Goal: Task Accomplishment & Management: Use online tool/utility

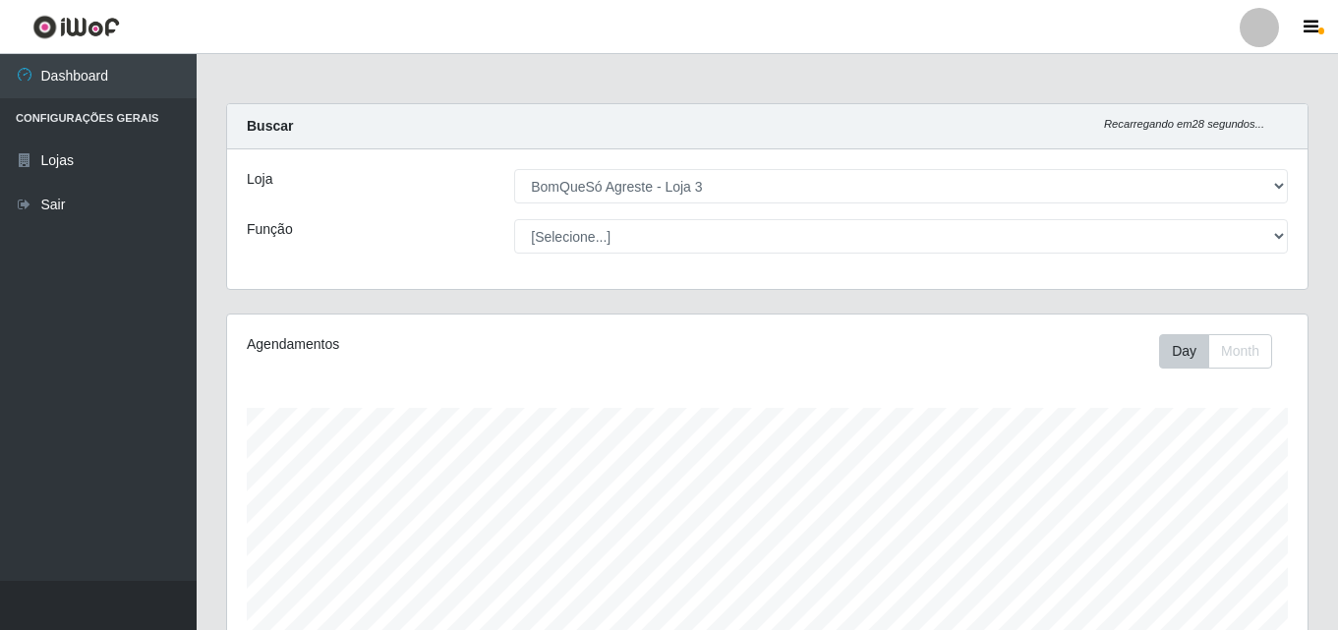
select select "215"
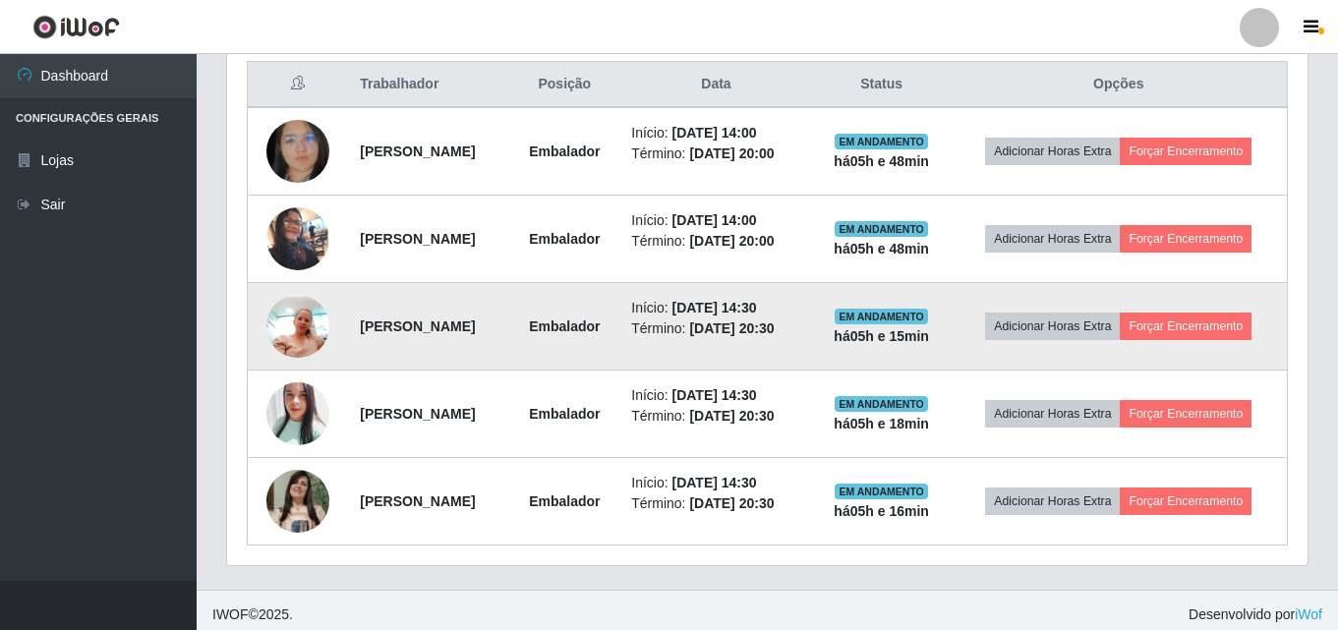
scroll to position [656, 0]
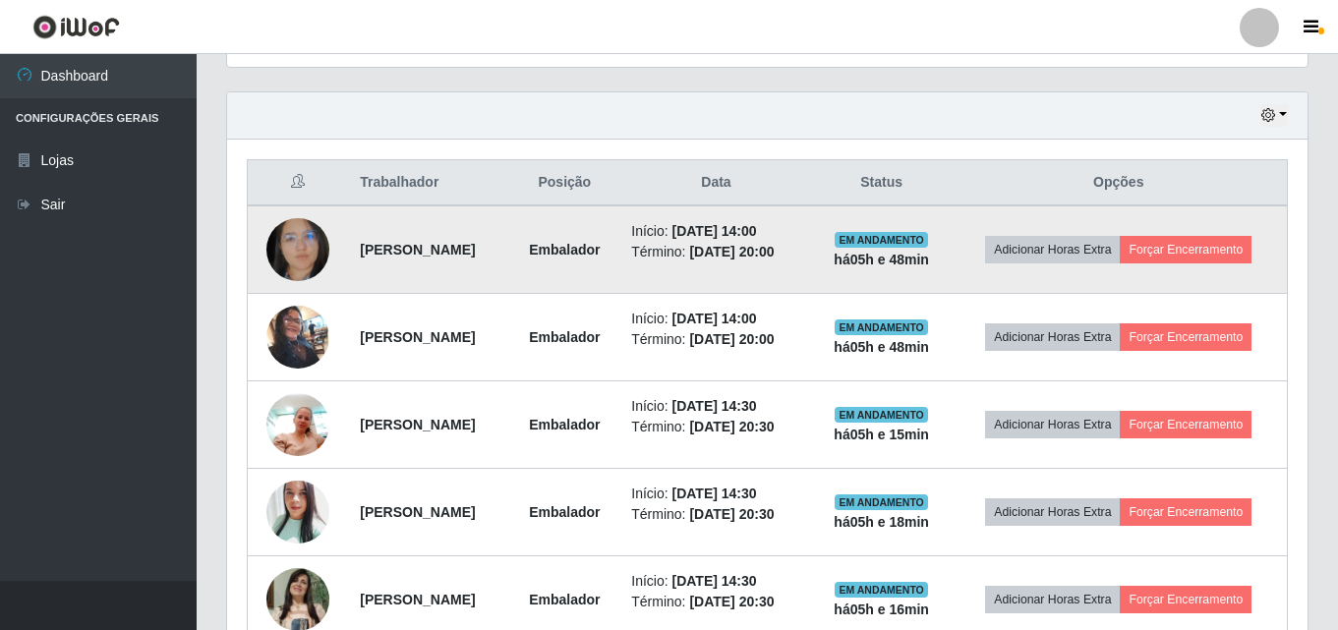
click at [320, 253] on img at bounding box center [297, 249] width 63 height 81
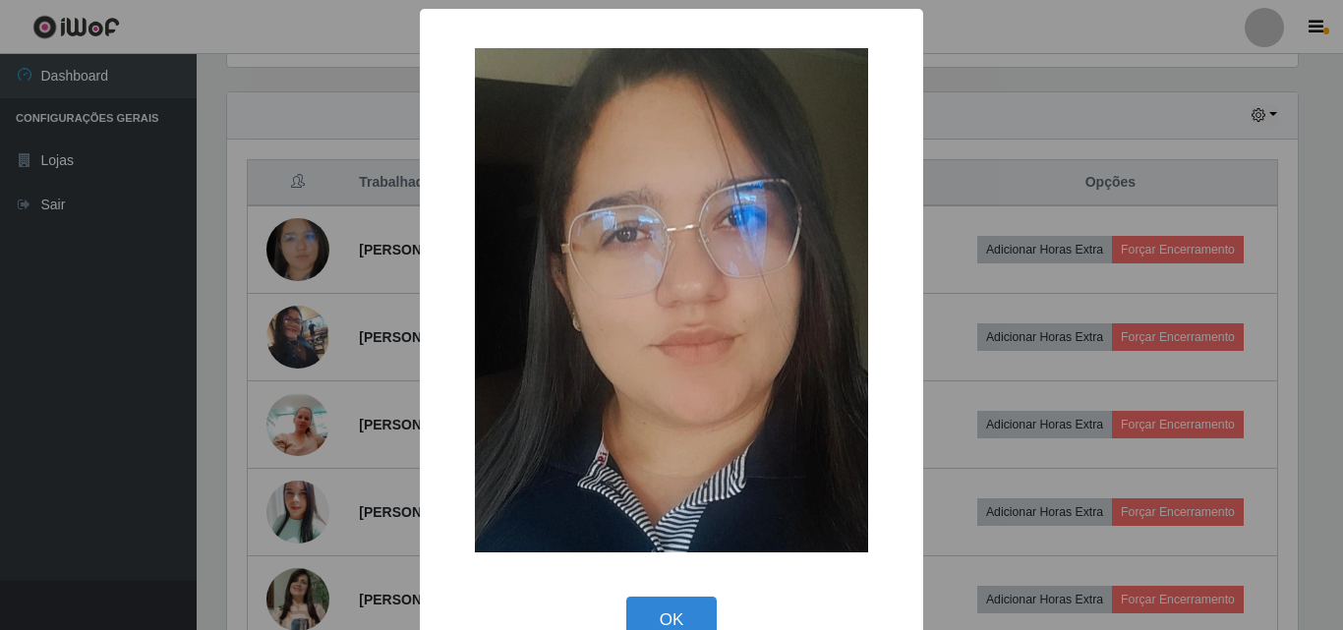
click at [310, 250] on div "× OK Cancel" at bounding box center [671, 315] width 1343 height 630
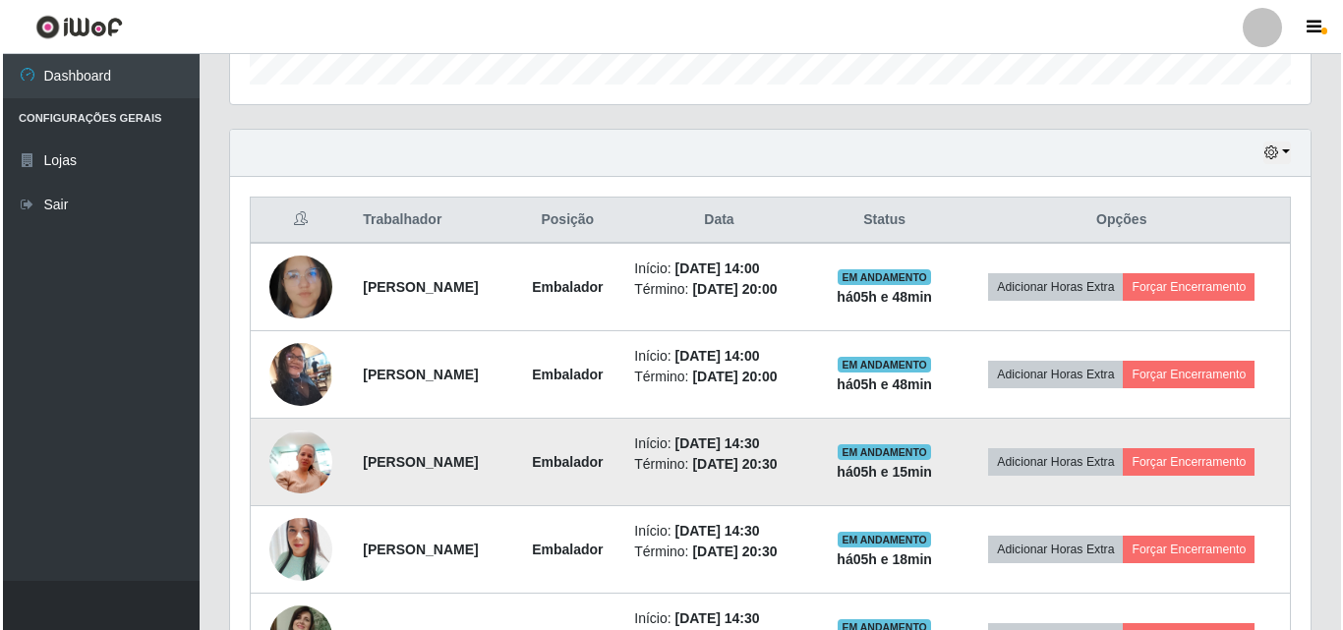
scroll to position [566, 0]
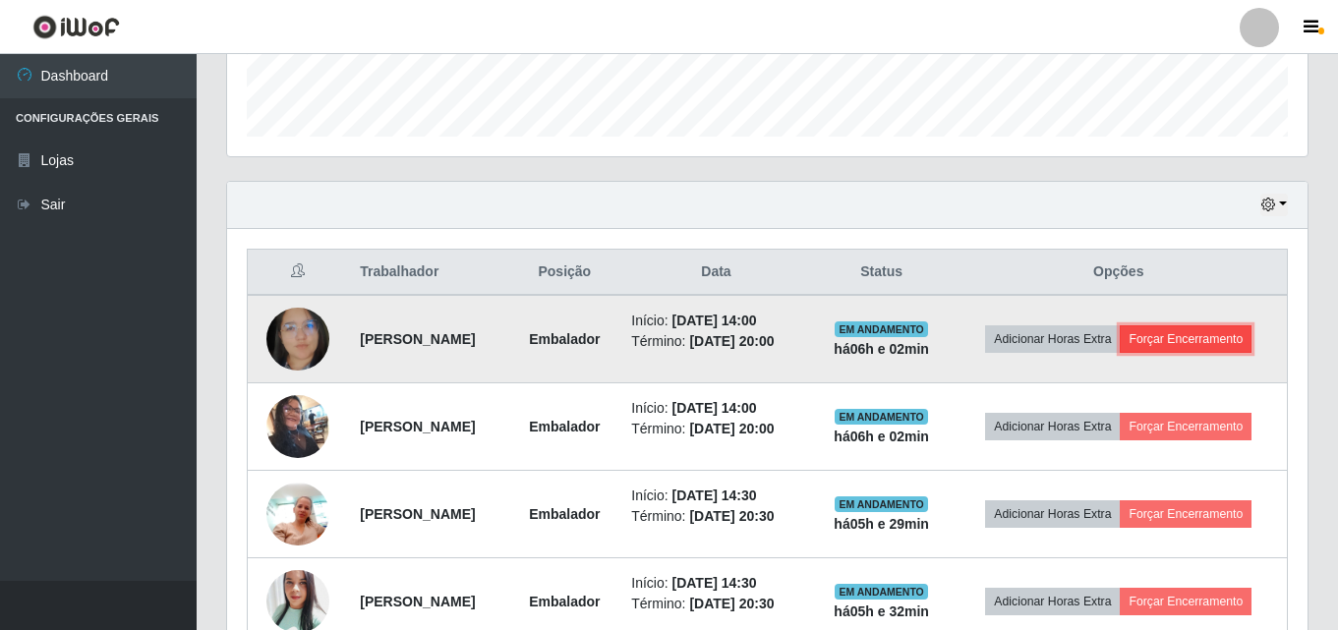
click at [1241, 329] on button "Forçar Encerramento" at bounding box center [1186, 339] width 132 height 28
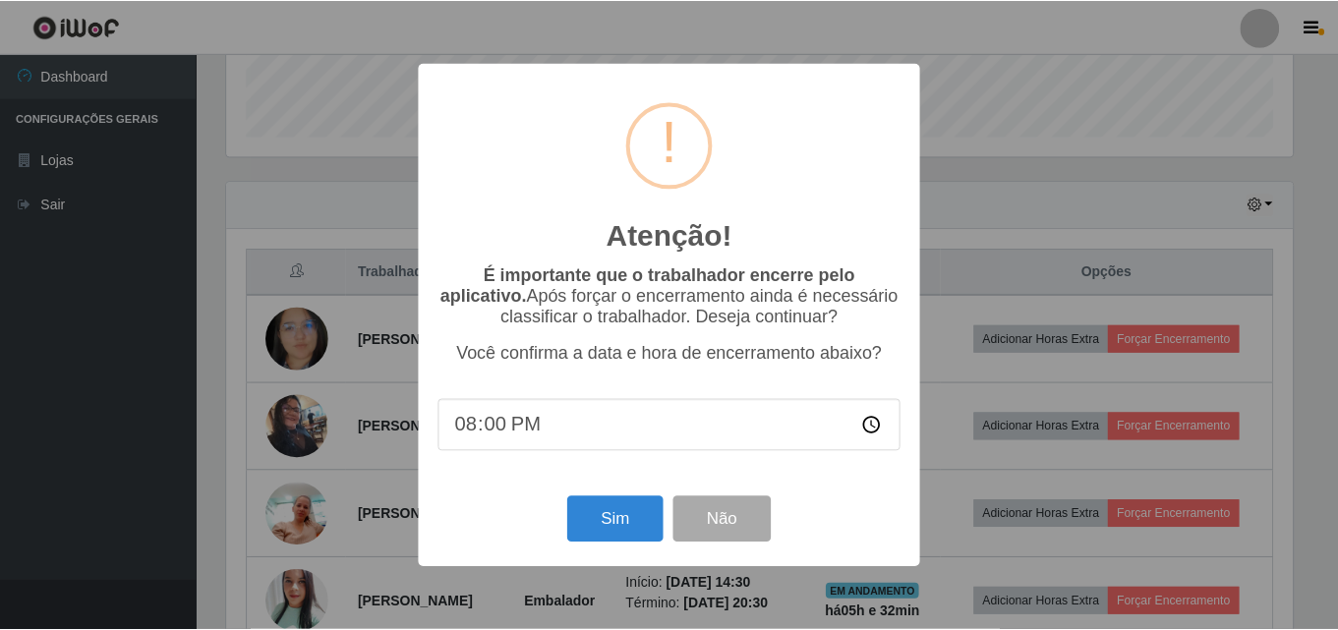
scroll to position [408, 1071]
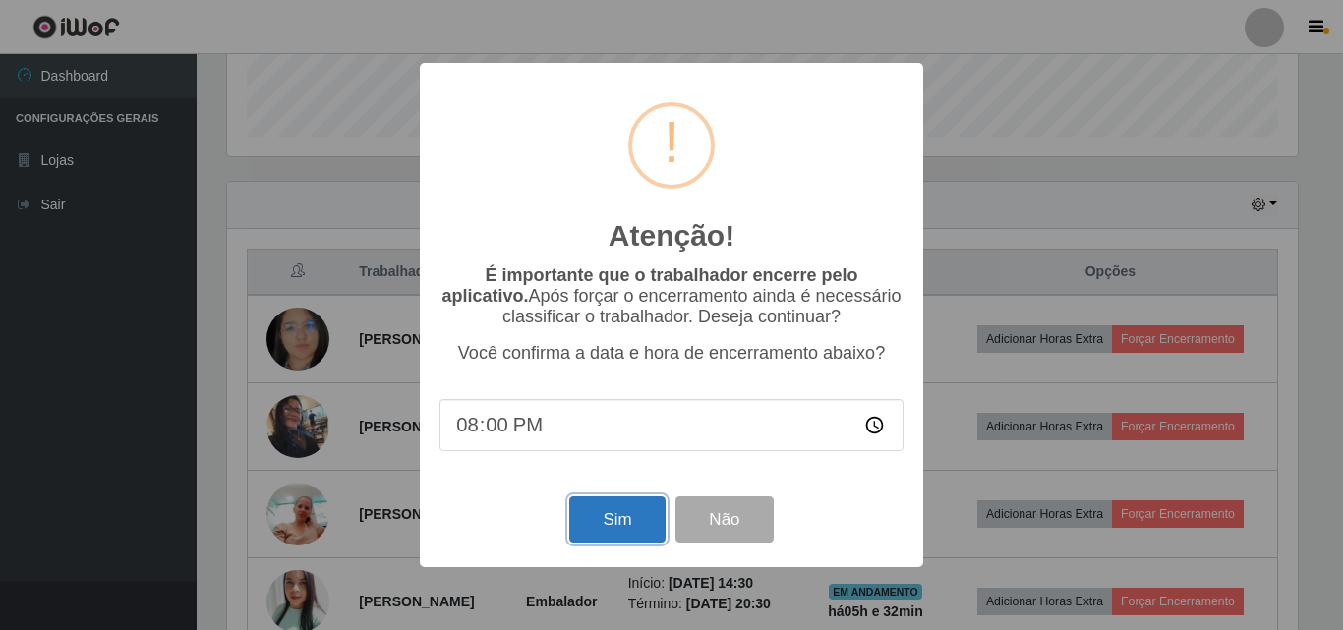
click at [617, 509] on button "Sim" at bounding box center [616, 519] width 95 height 46
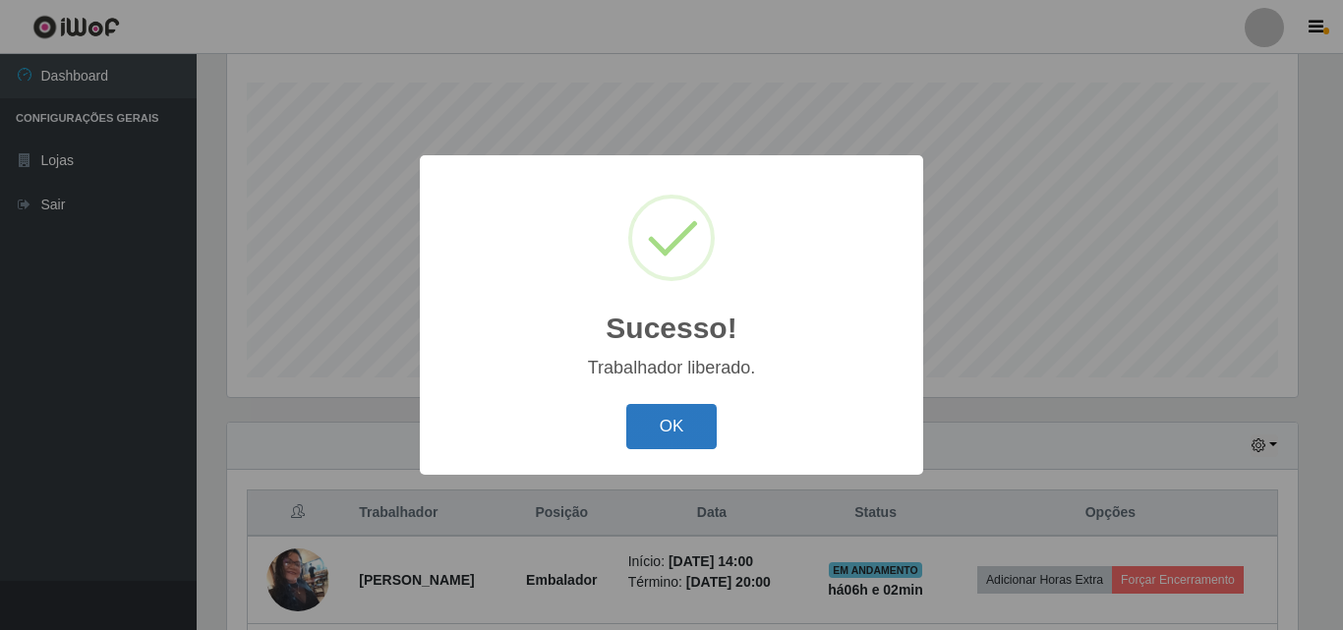
click at [695, 433] on button "OK" at bounding box center [671, 427] width 91 height 46
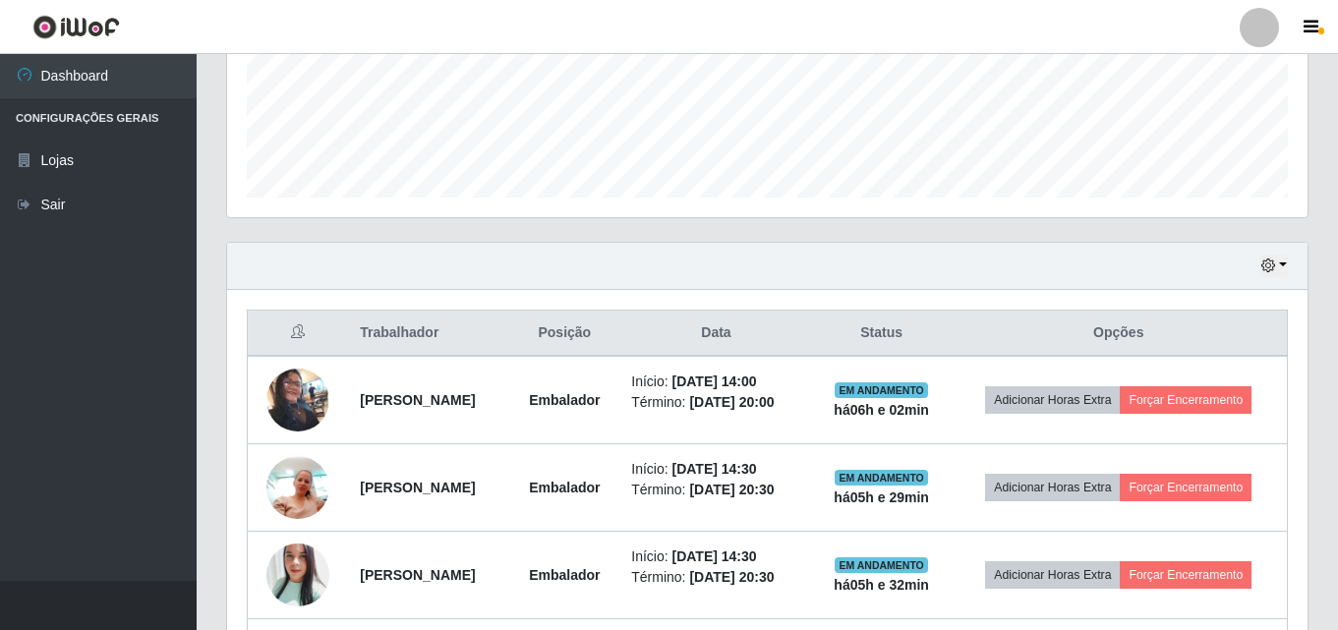
scroll to position [522, 0]
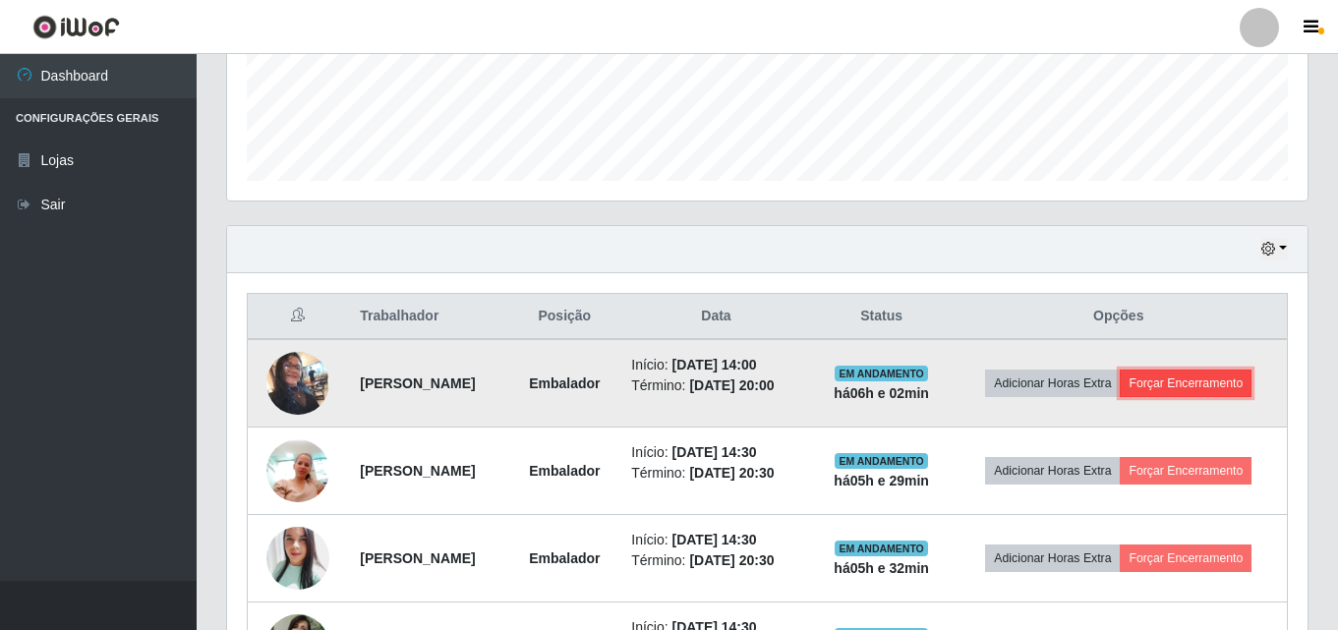
click at [1193, 378] on button "Forçar Encerramento" at bounding box center [1186, 384] width 132 height 28
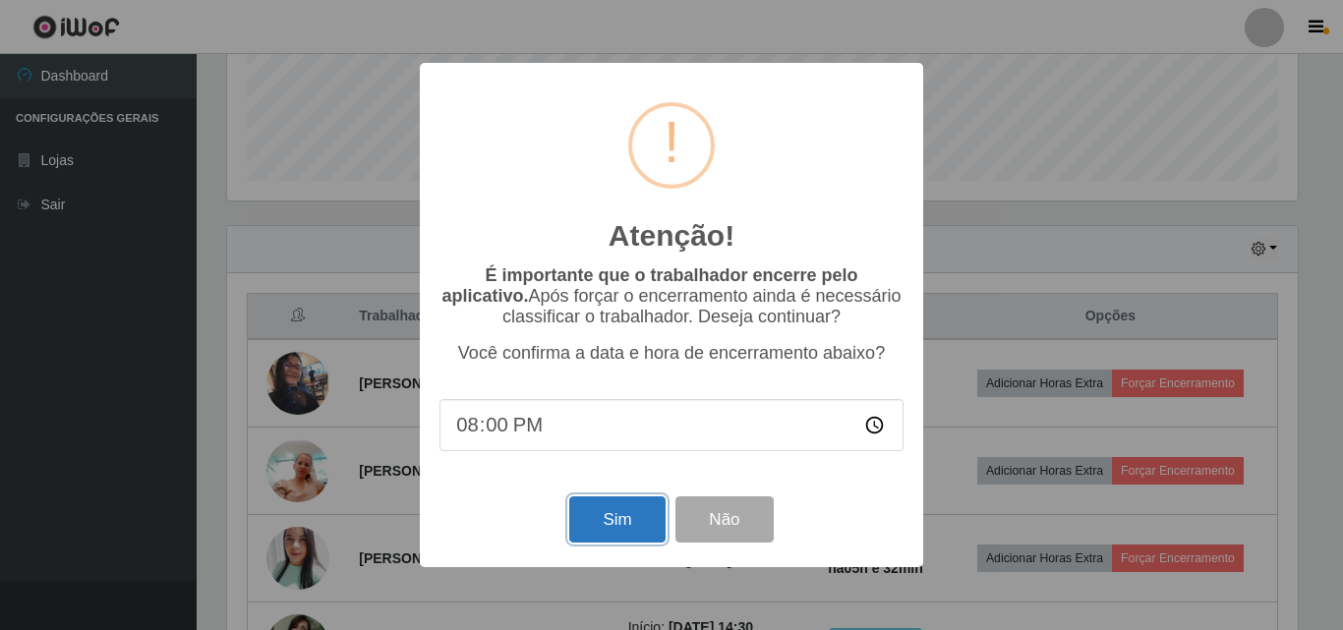
click at [621, 519] on button "Sim" at bounding box center [616, 519] width 95 height 46
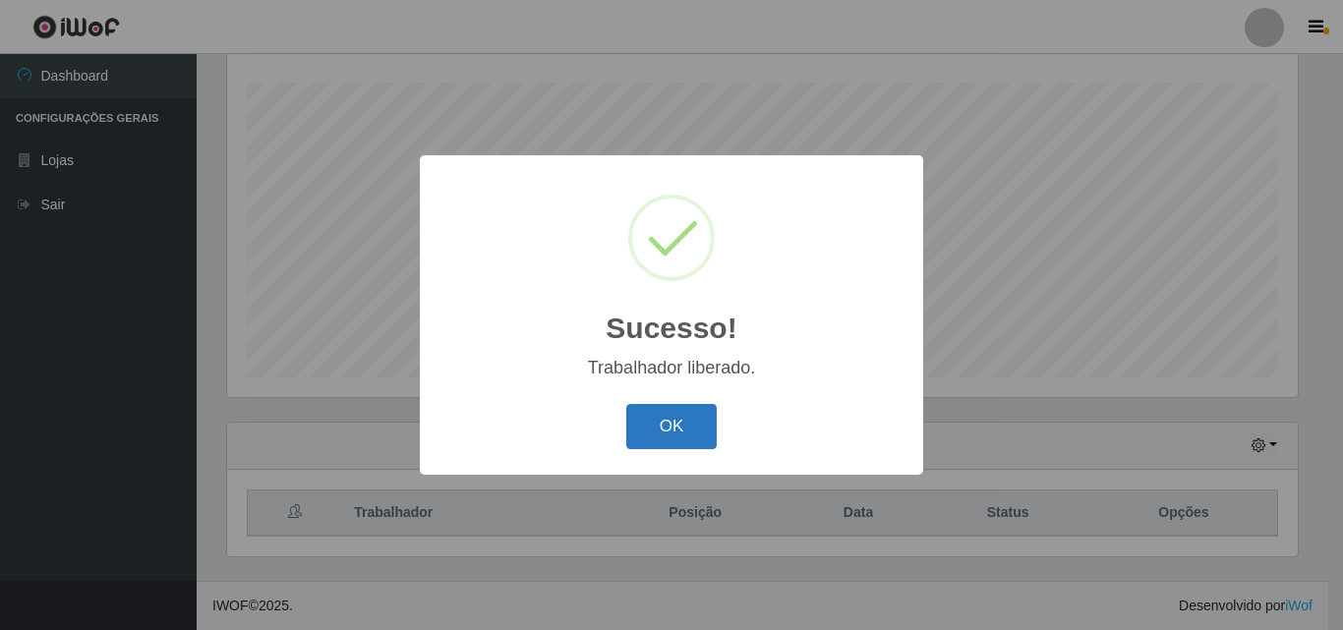
click at [696, 442] on button "OK" at bounding box center [671, 427] width 91 height 46
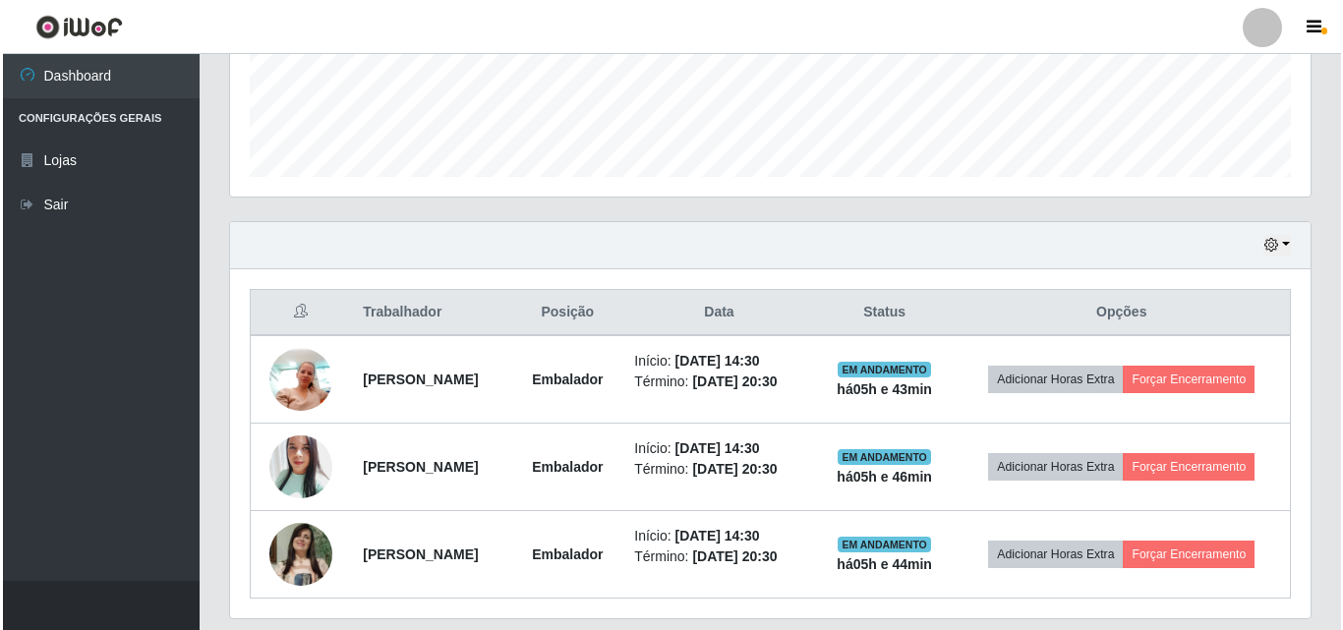
scroll to position [588, 0]
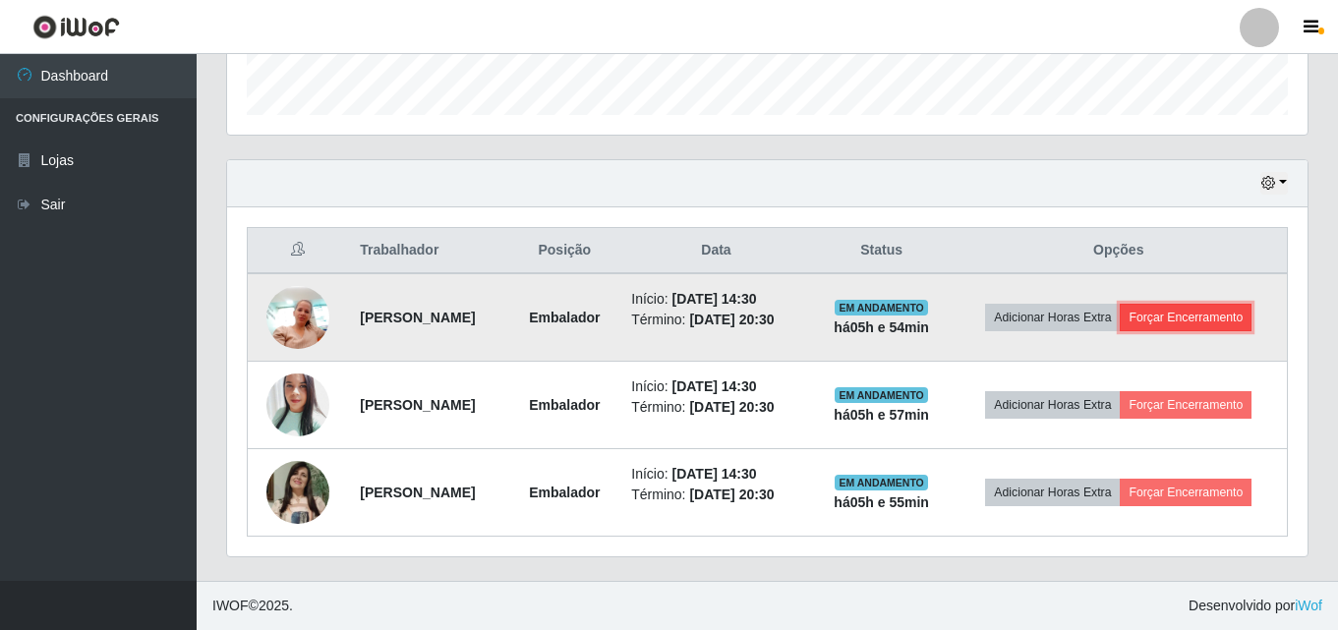
click at [1179, 312] on button "Forçar Encerramento" at bounding box center [1186, 318] width 132 height 28
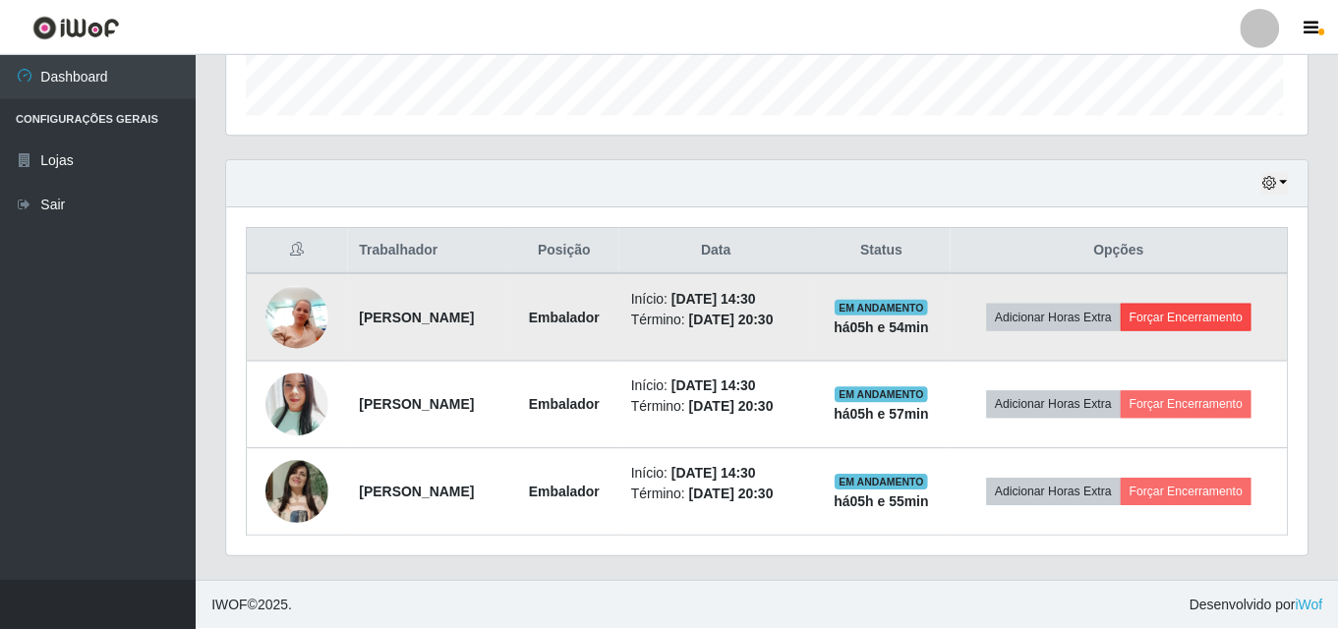
scroll to position [408, 1071]
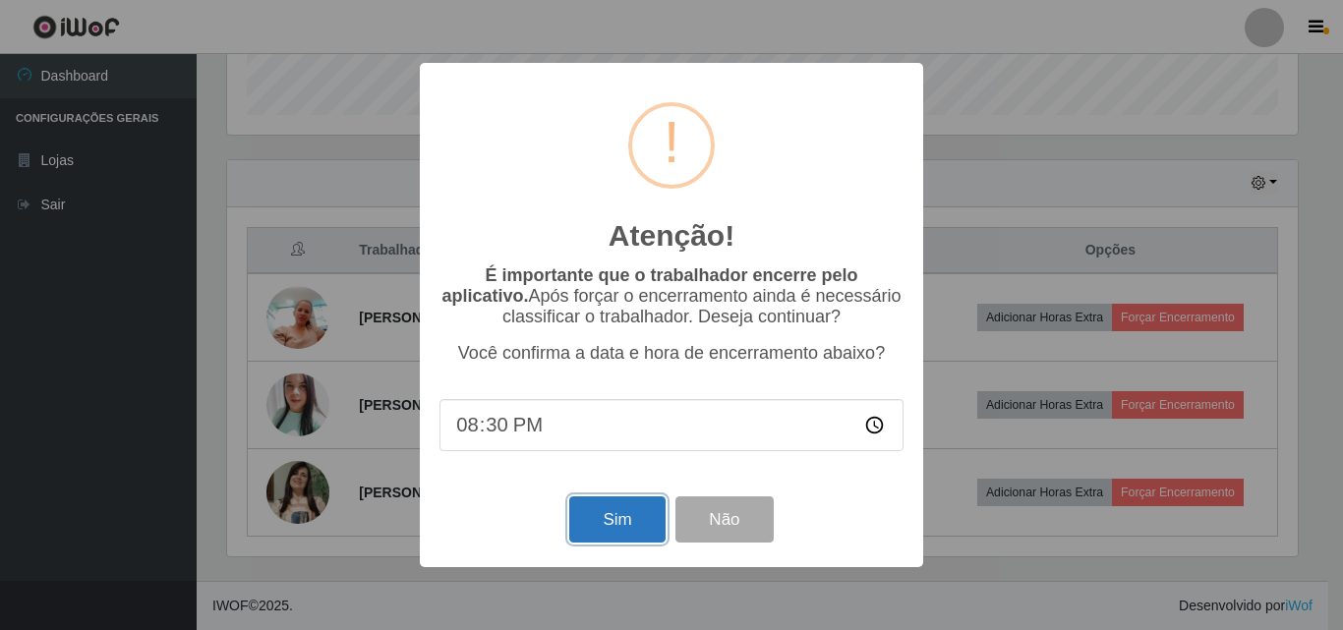
click at [635, 529] on button "Sim" at bounding box center [616, 519] width 95 height 46
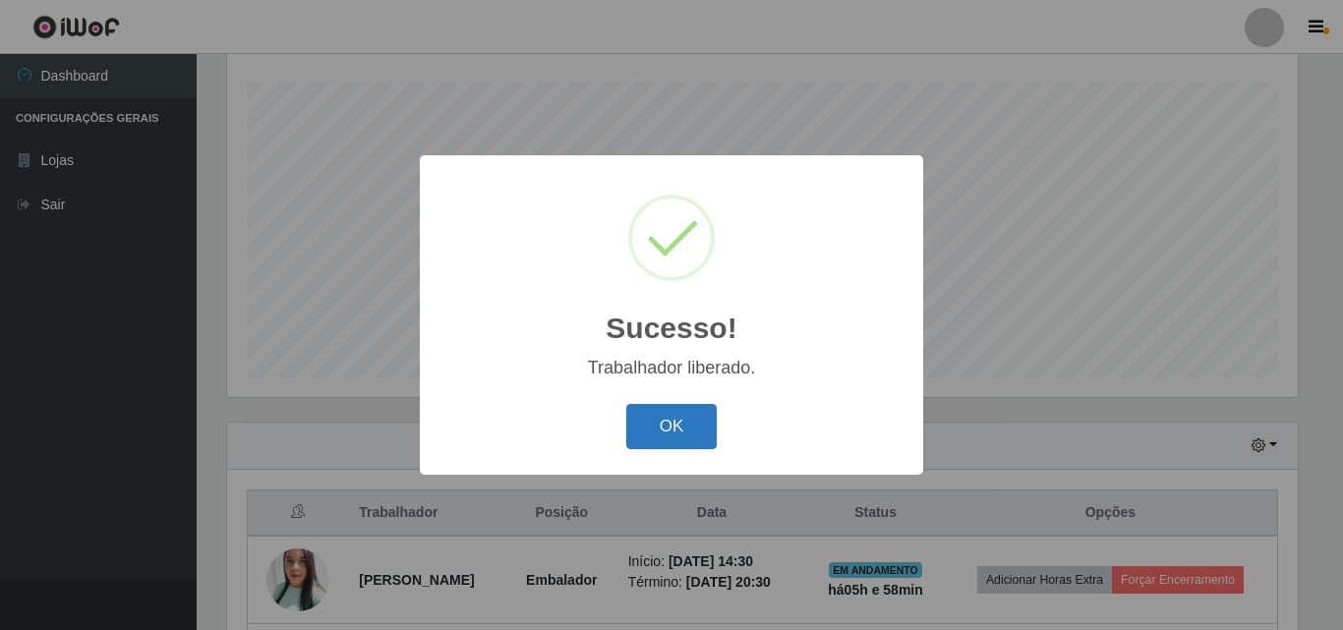
click at [668, 439] on button "OK" at bounding box center [671, 427] width 91 height 46
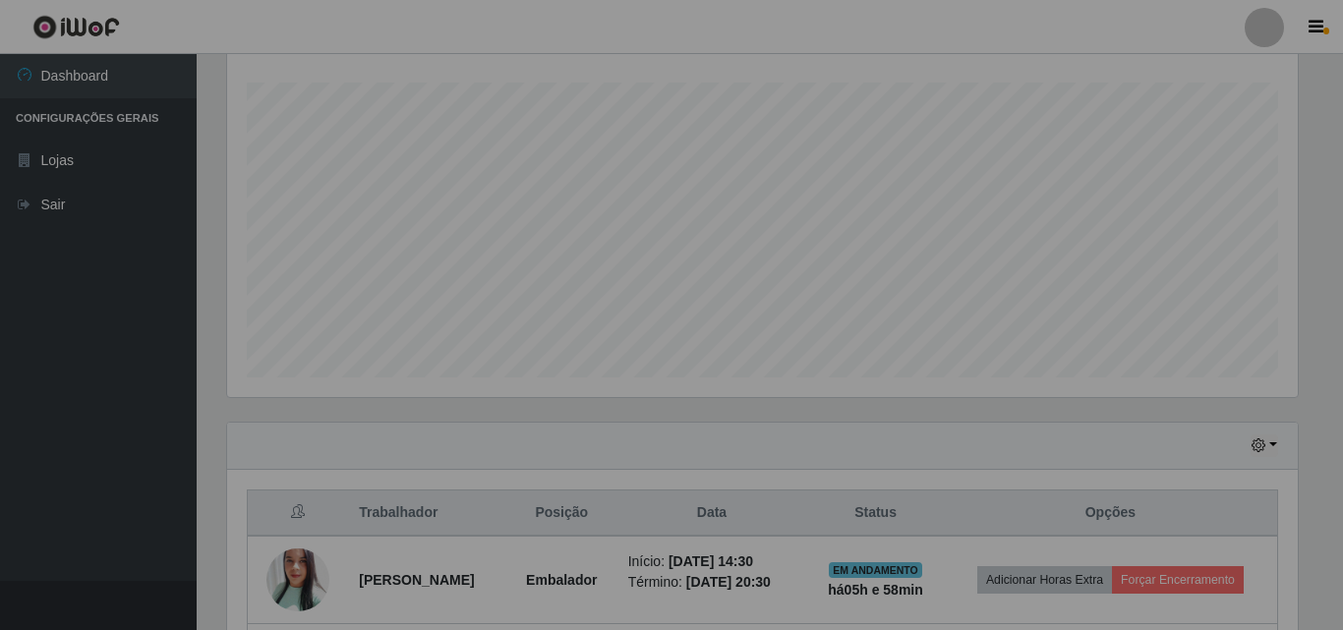
scroll to position [408, 1080]
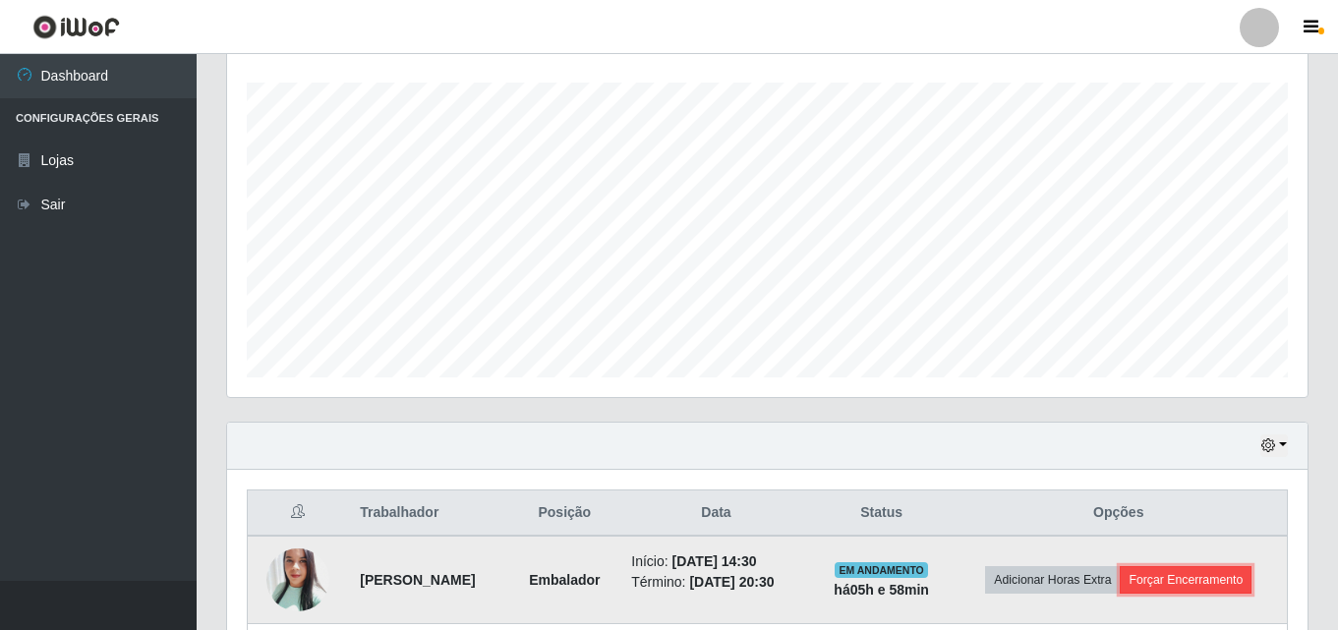
click at [1207, 570] on button "Forçar Encerramento" at bounding box center [1186, 580] width 132 height 28
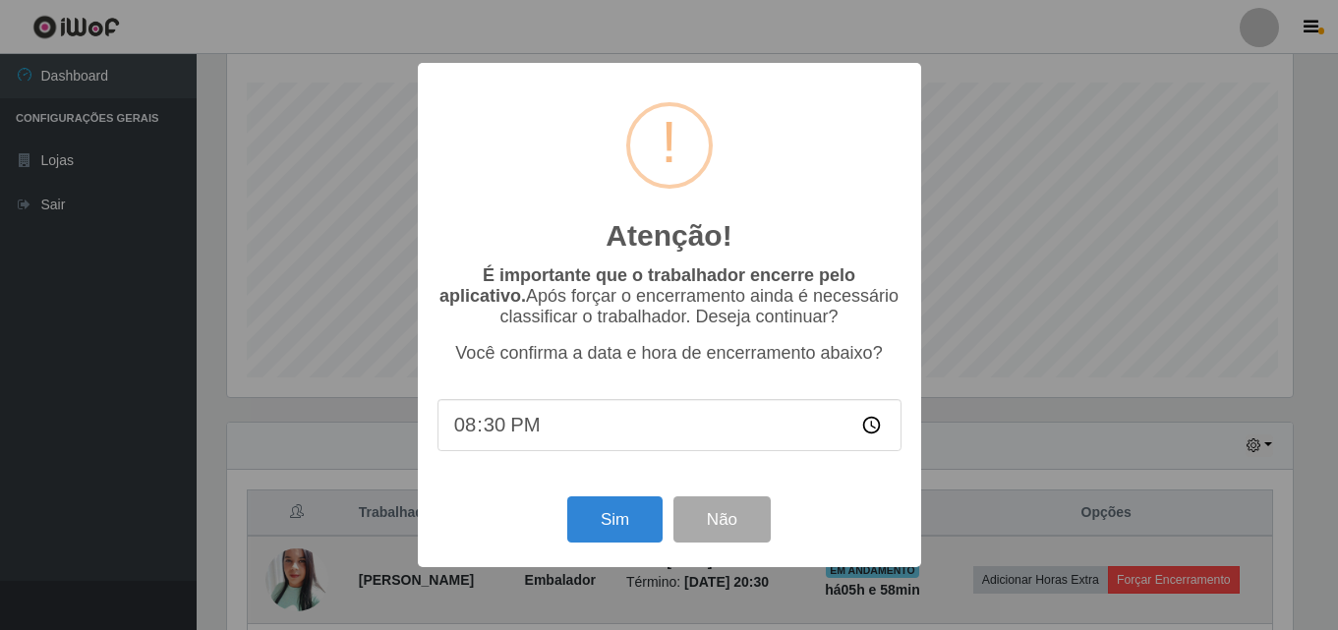
scroll to position [408, 1071]
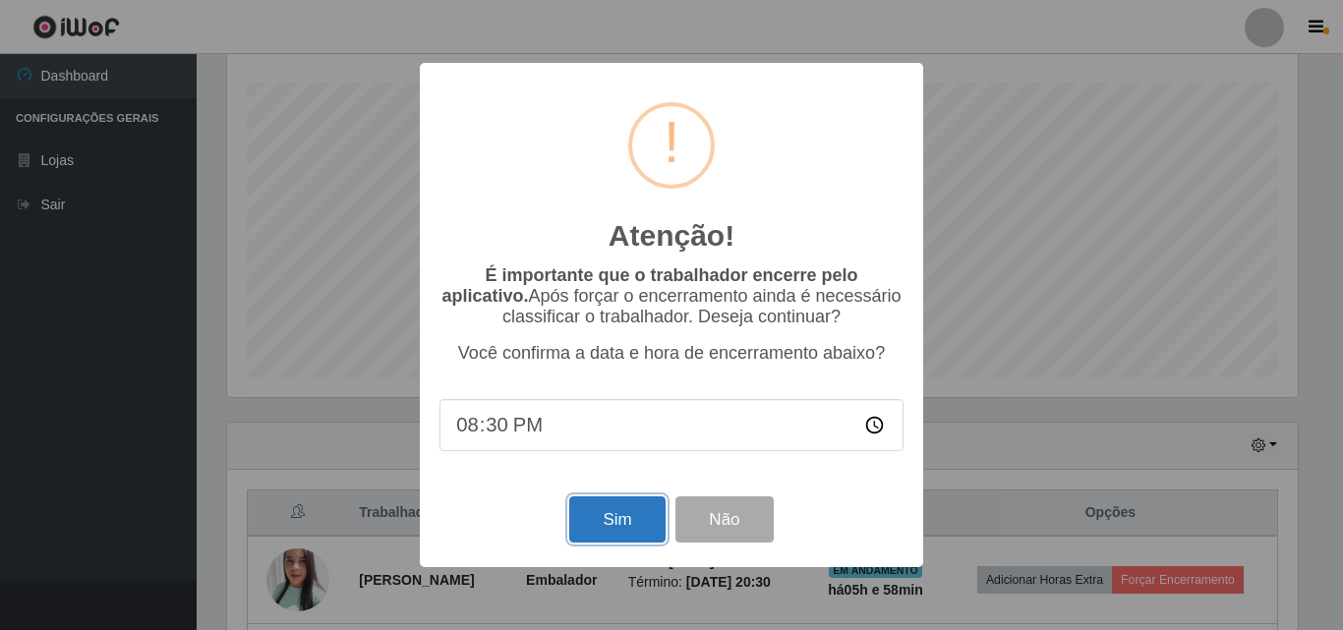
click at [606, 516] on button "Sim" at bounding box center [616, 519] width 95 height 46
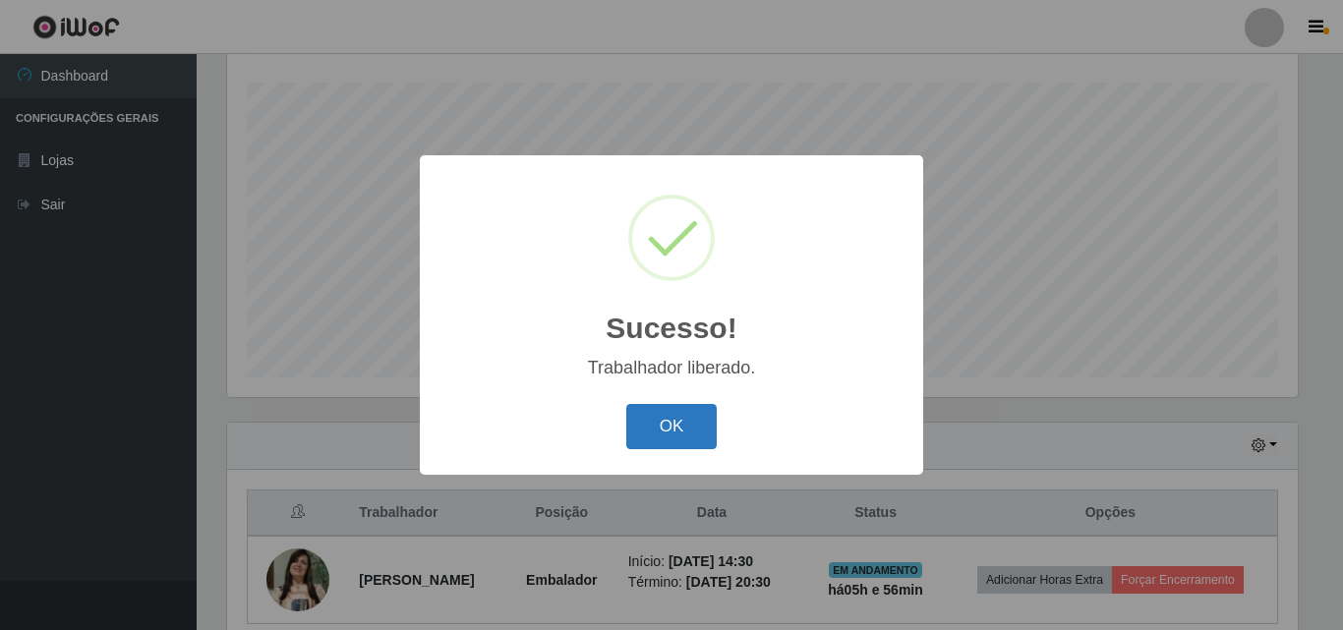
click at [658, 430] on button "OK" at bounding box center [671, 427] width 91 height 46
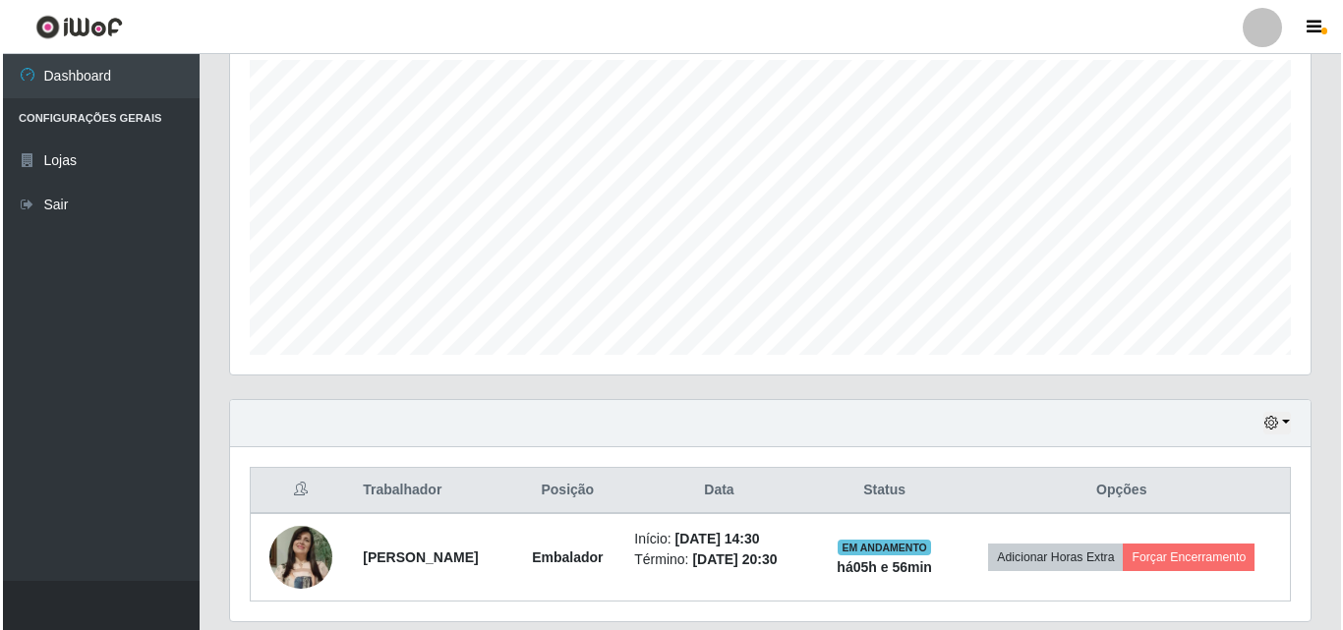
scroll to position [413, 0]
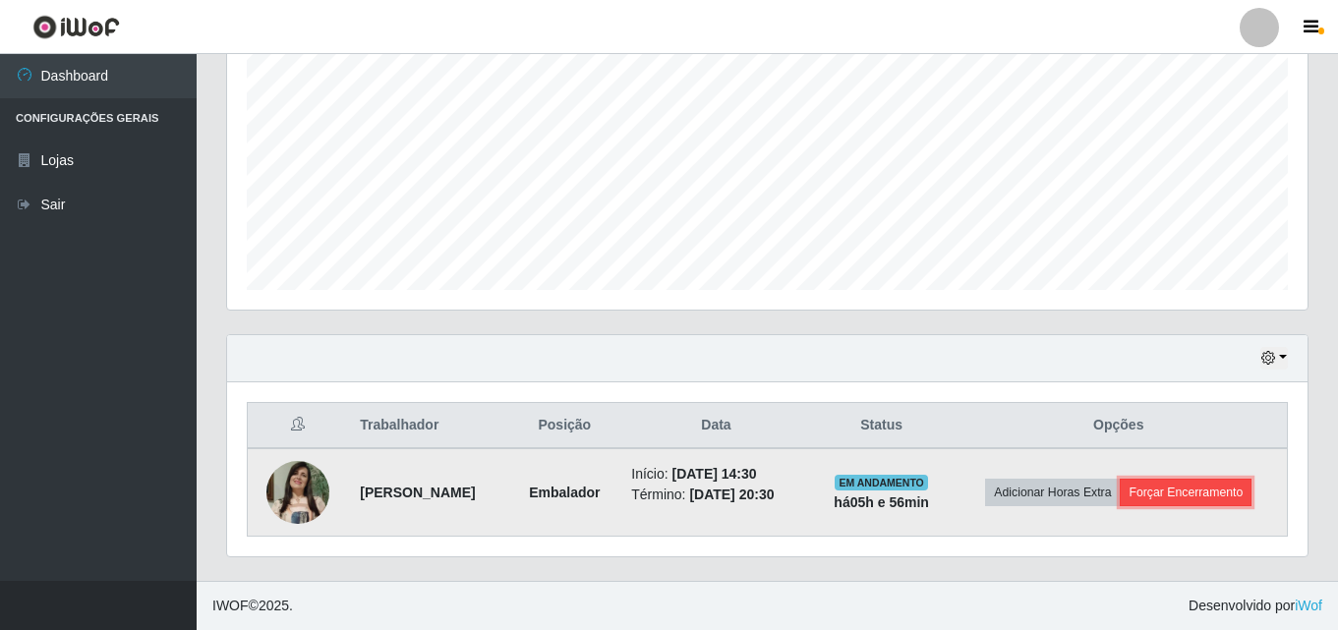
click at [1217, 498] on button "Forçar Encerramento" at bounding box center [1186, 493] width 132 height 28
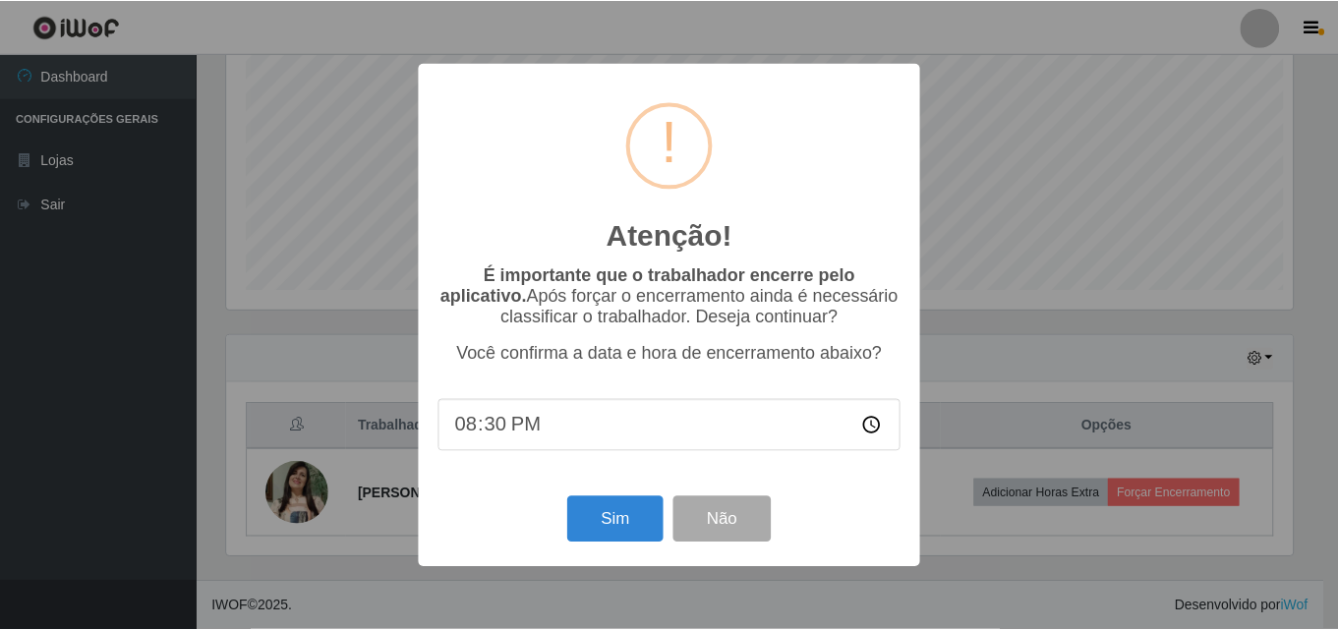
scroll to position [408, 1071]
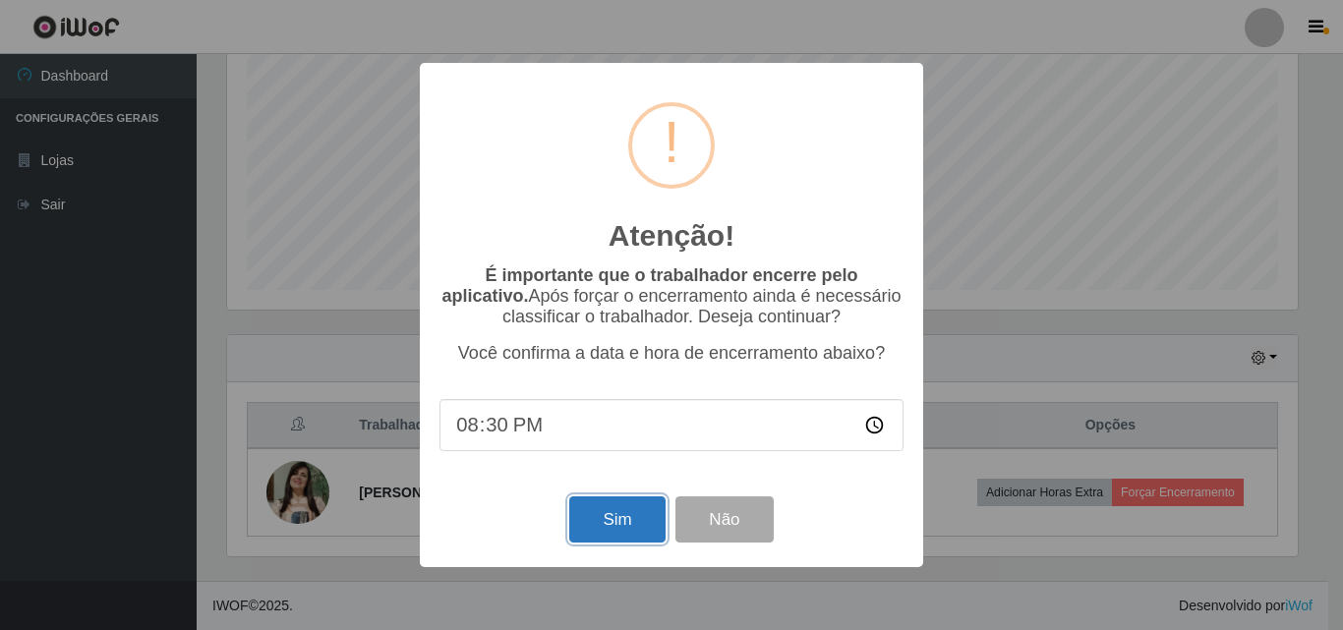
click at [613, 527] on button "Sim" at bounding box center [616, 519] width 95 height 46
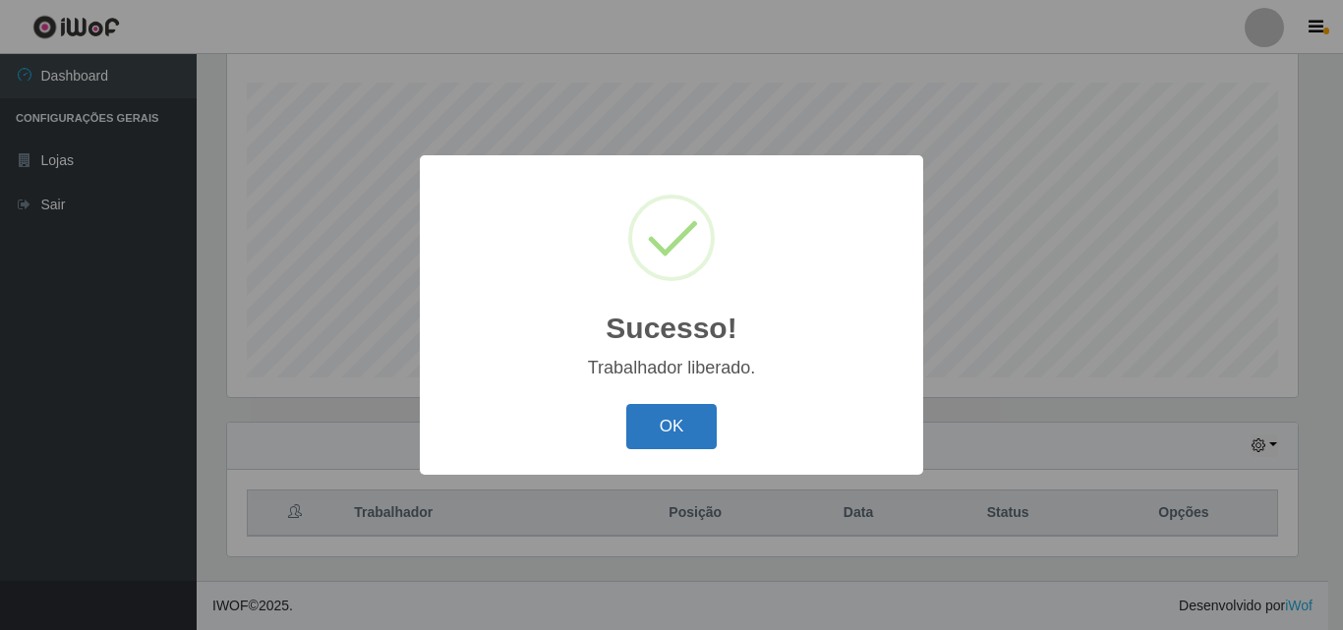
click at [693, 430] on button "OK" at bounding box center [671, 427] width 91 height 46
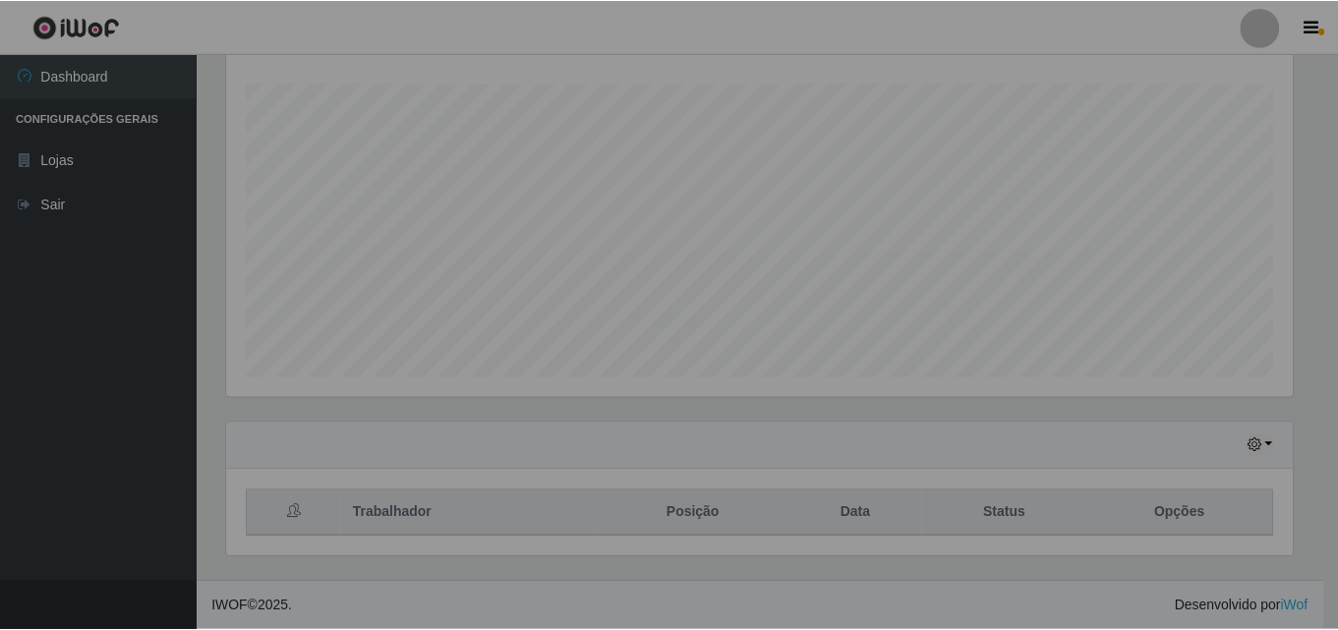
scroll to position [408, 1080]
